Goal: Task Accomplishment & Management: Use online tool/utility

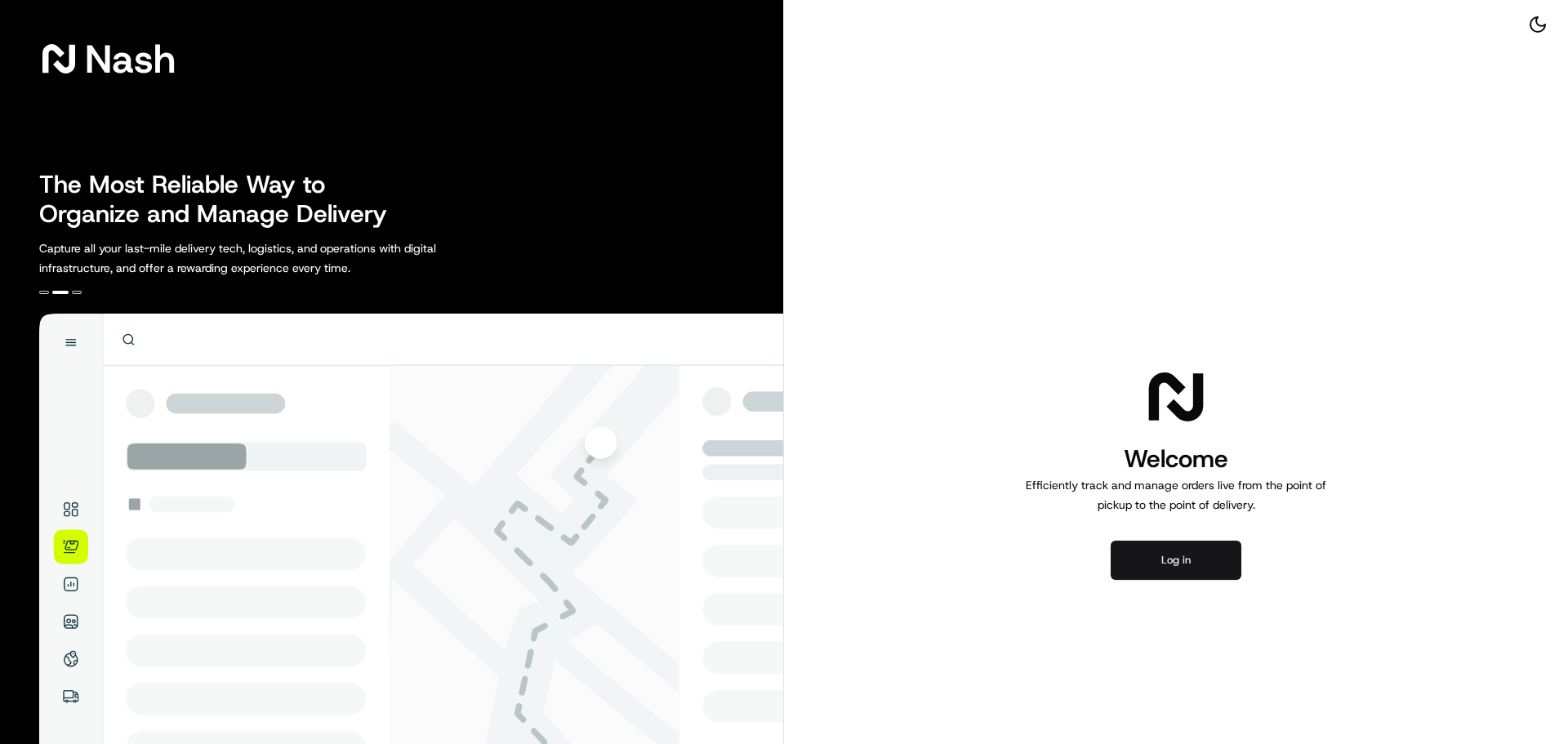
click at [1193, 562] on button "Log in" at bounding box center [1176, 560] width 130 height 39
